Goal: Find specific page/section: Find specific page/section

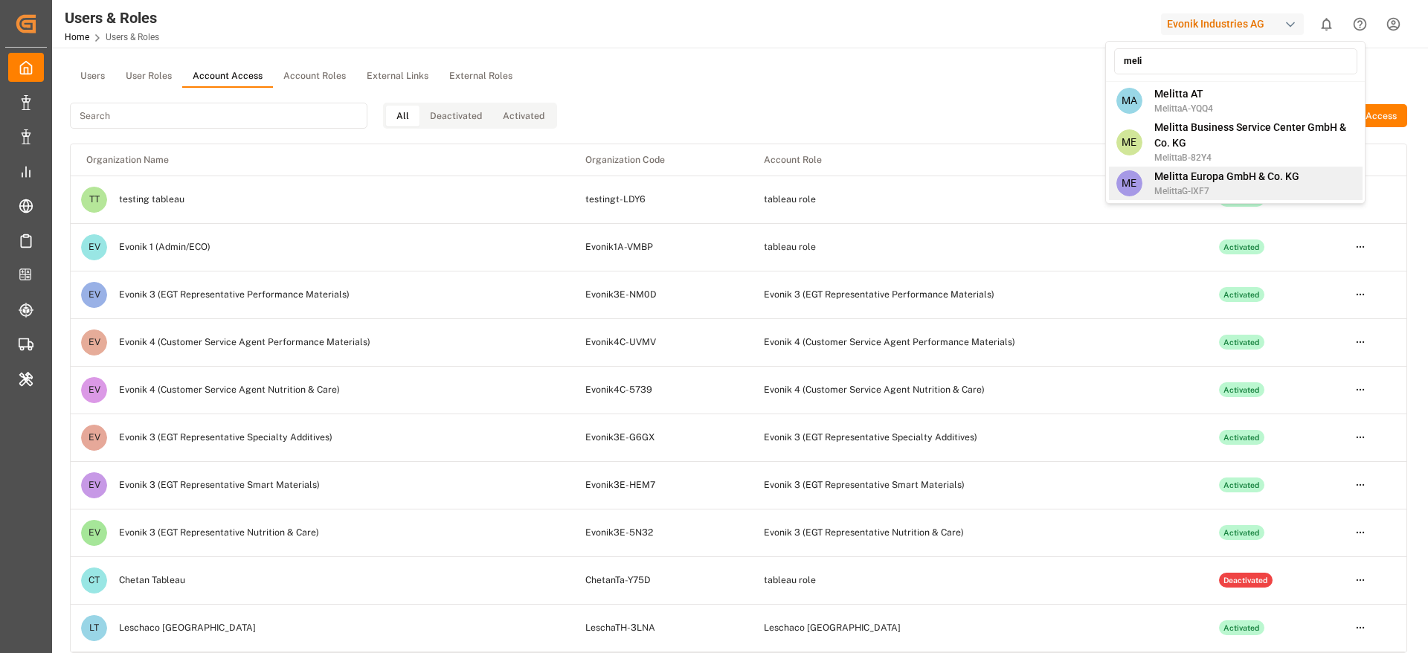
type input "meli"
click at [1196, 169] on span "Melitta Europa GmbH & Co. KG" at bounding box center [1227, 177] width 145 height 16
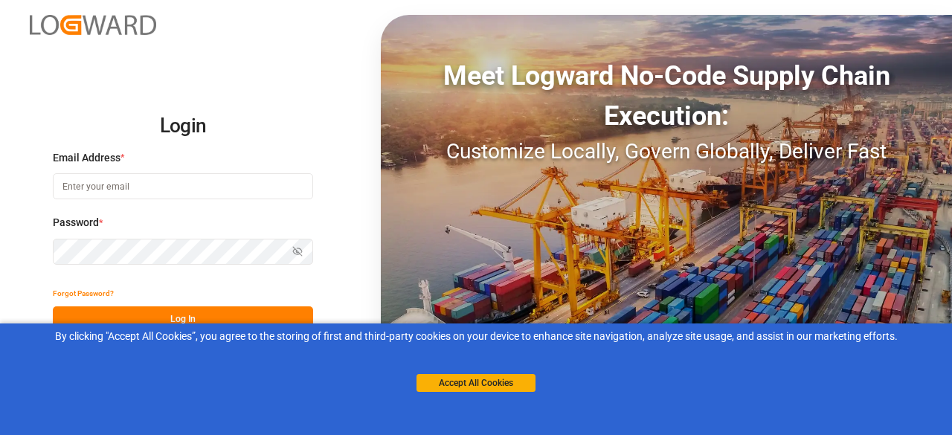
click at [494, 389] on button "Accept All Cookies" at bounding box center [476, 383] width 119 height 18
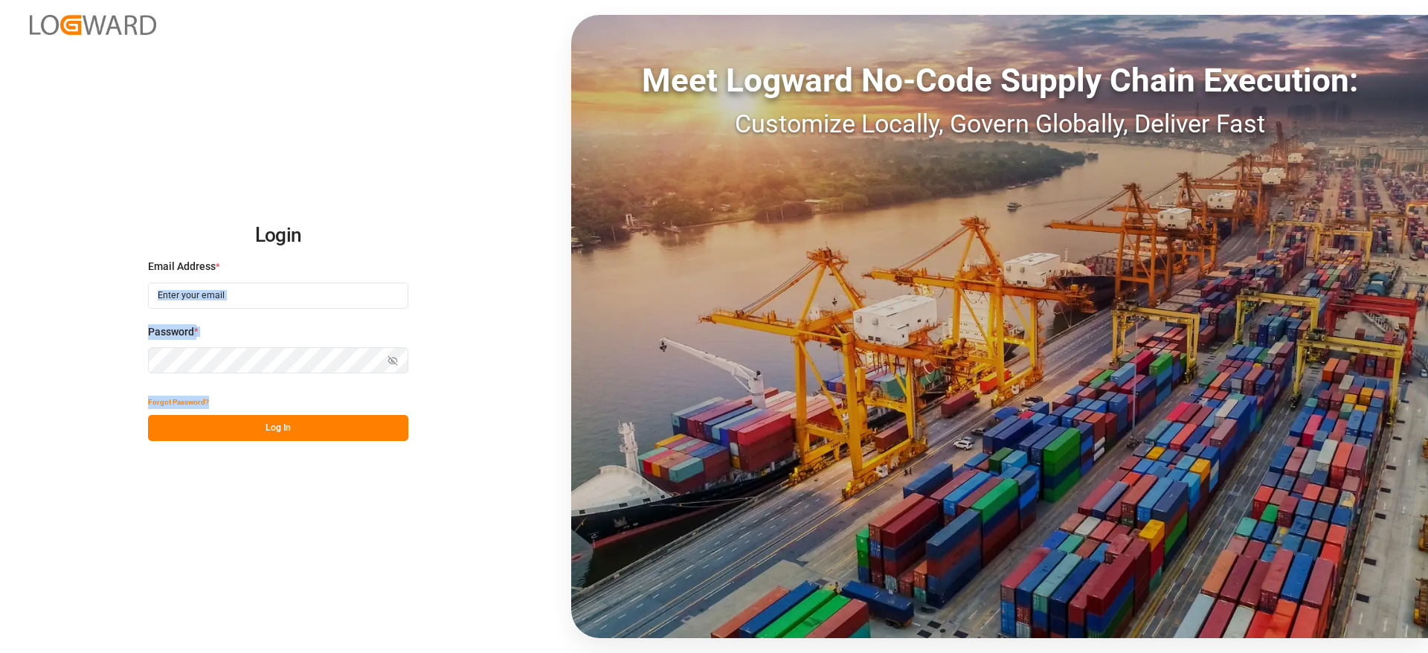
drag, startPoint x: 161, startPoint y: 270, endPoint x: 219, endPoint y: 308, distance: 69.3
click at [219, 308] on div "Login Email Address * Password * Show password Forgot Password? Log In" at bounding box center [278, 327] width 260 height 230
click at [219, 308] on input at bounding box center [278, 296] width 260 height 26
type input "vishwanath.mp@logward.com"
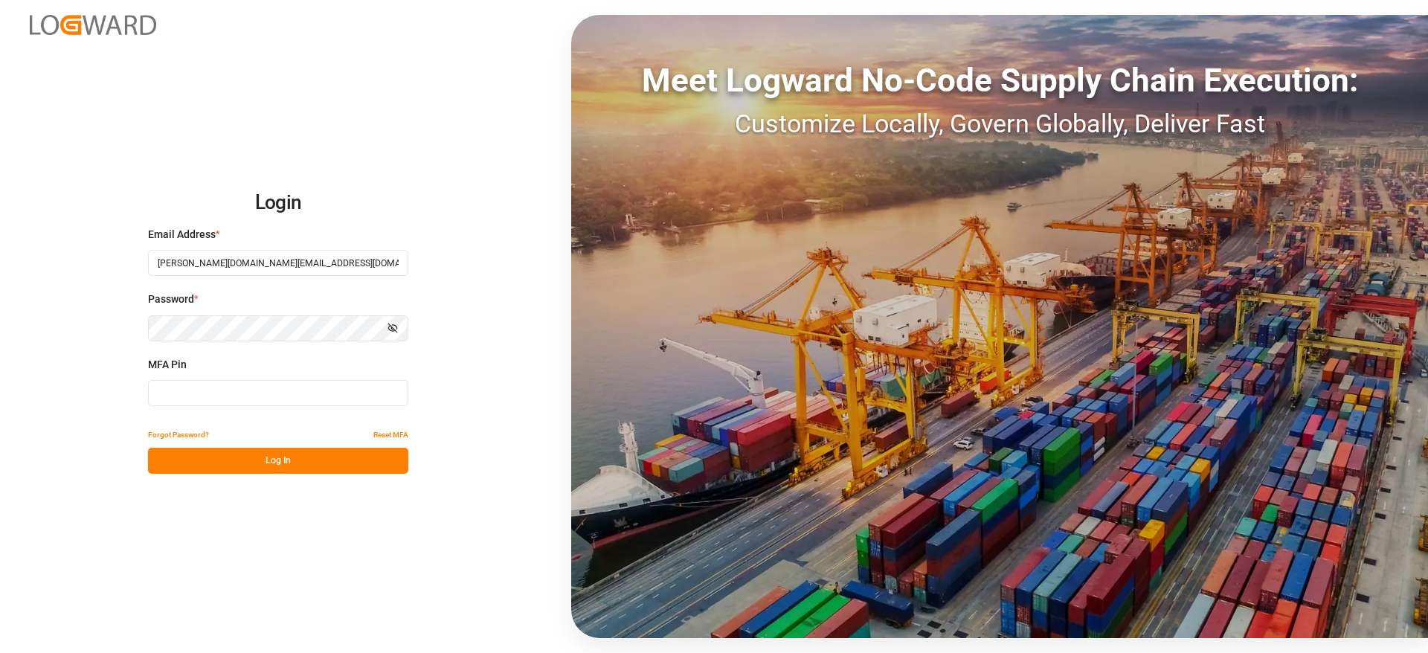
type input "040467"
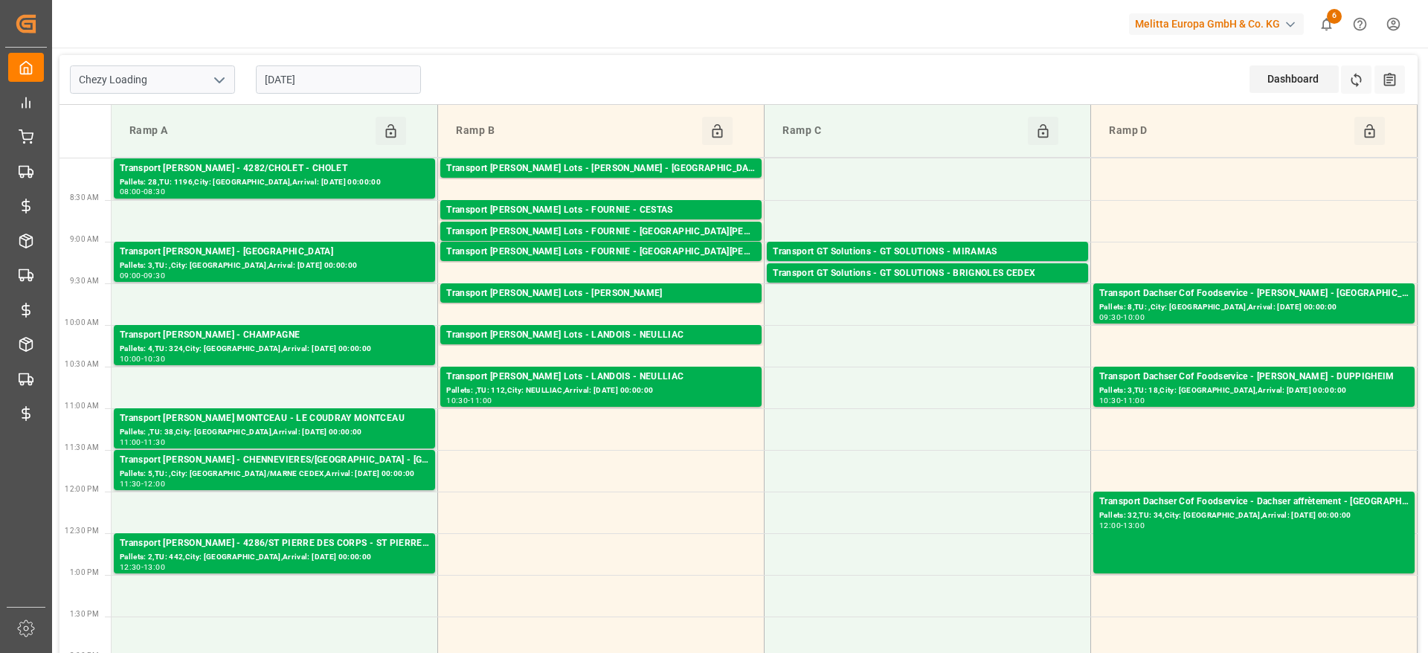
click at [225, 76] on icon "open menu" at bounding box center [220, 80] width 18 height 18
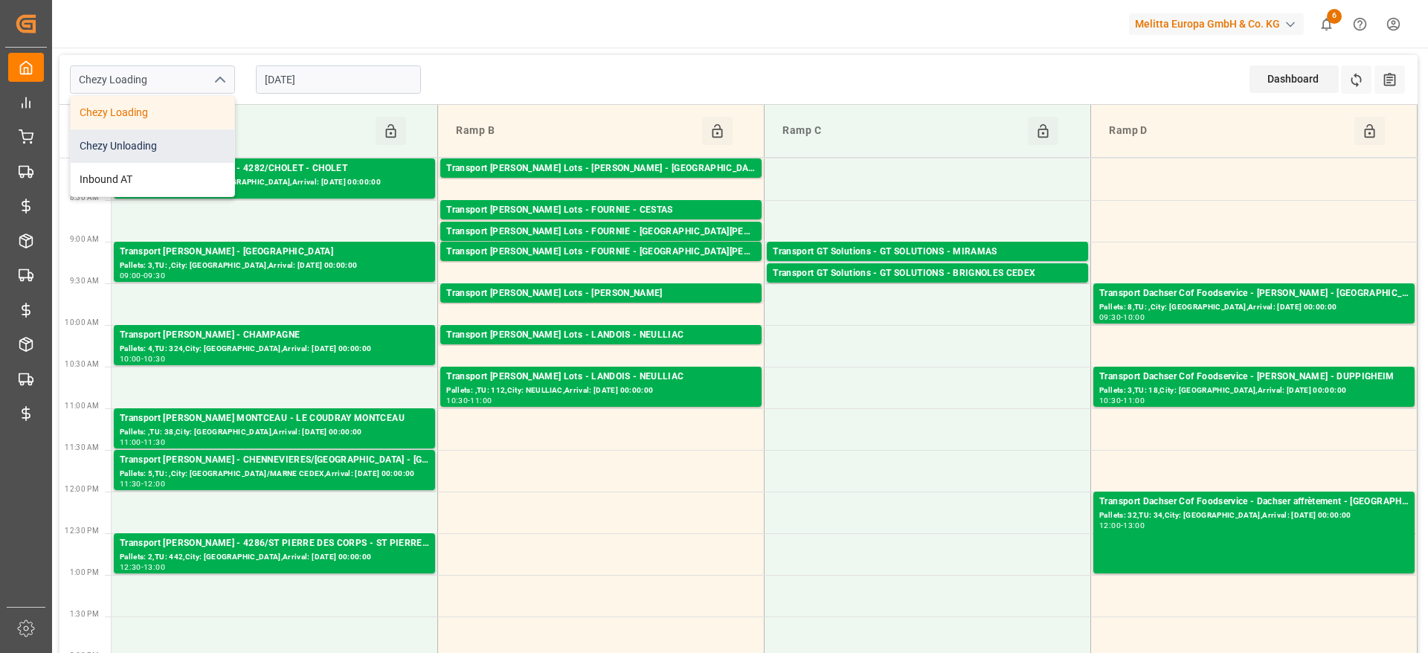
click at [176, 144] on div "Chezy Unloading" at bounding box center [153, 145] width 164 height 33
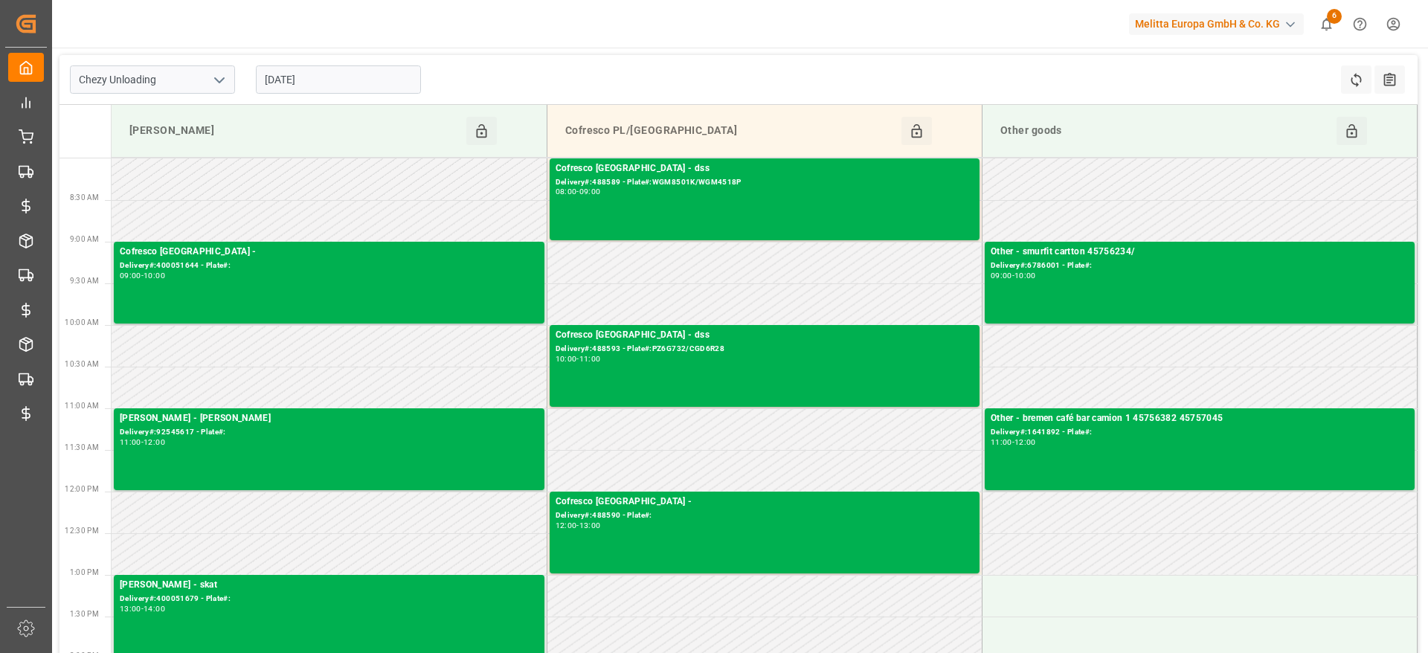
scroll to position [449, 0]
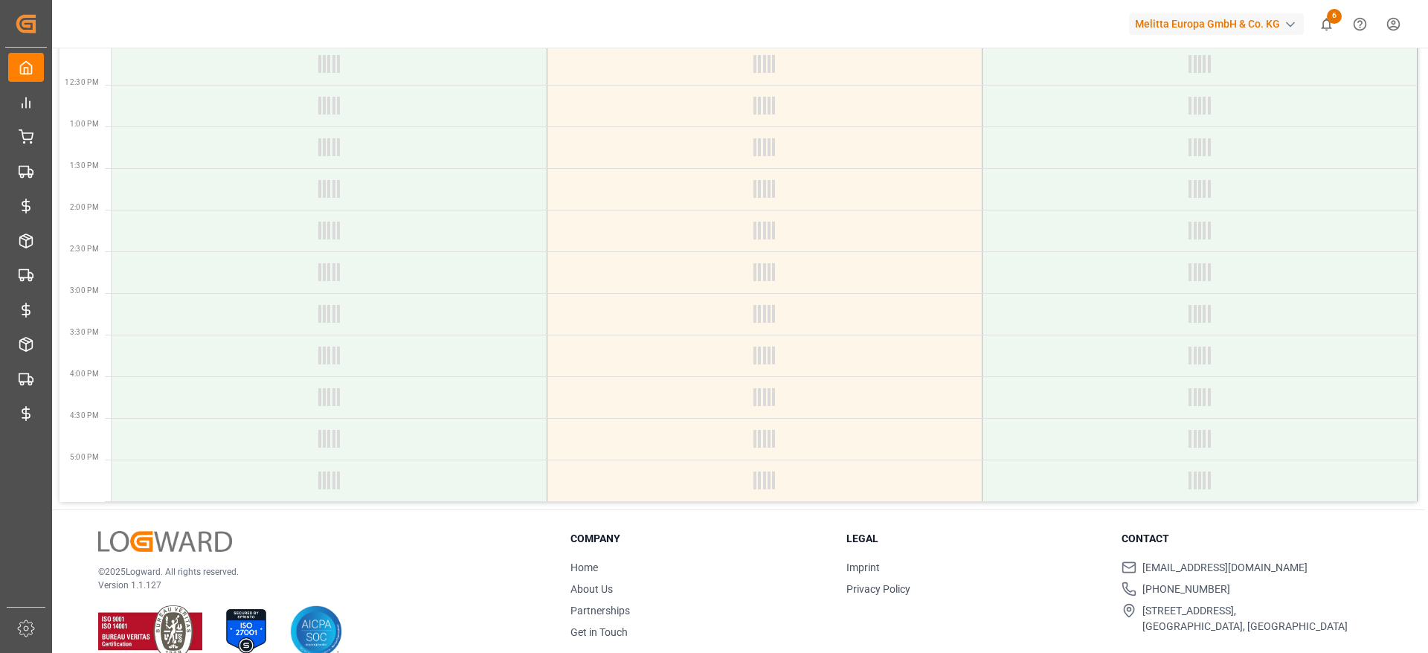
type input "Chezy Loading"
